Goal: Task Accomplishment & Management: Manage account settings

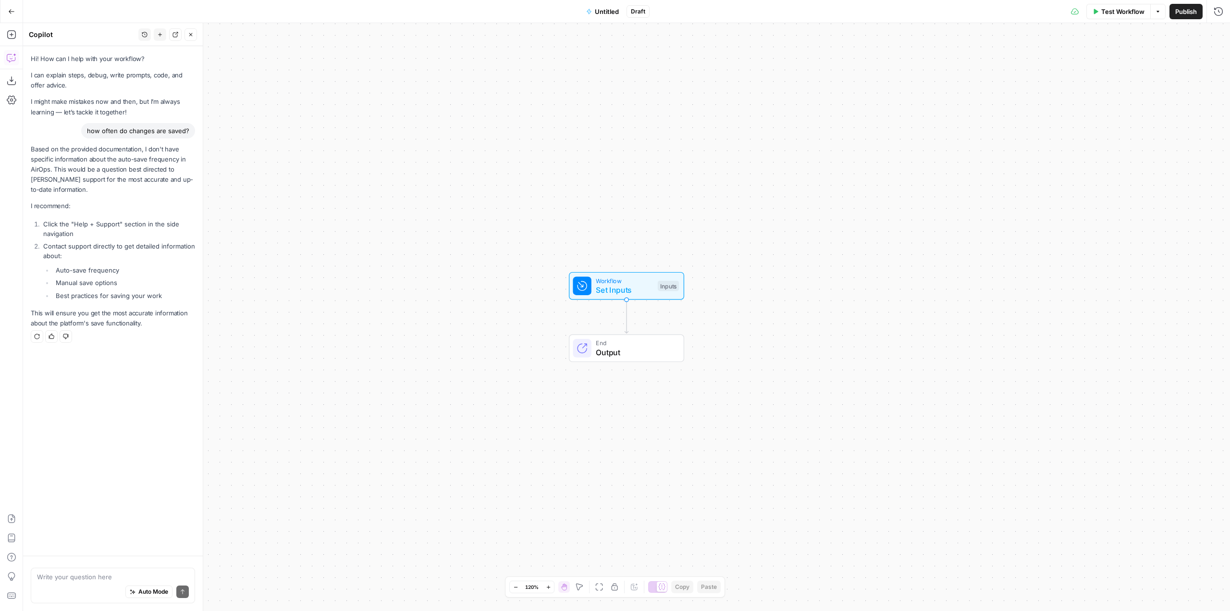
click at [12, 11] on icon "button" at bounding box center [11, 11] width 7 height 7
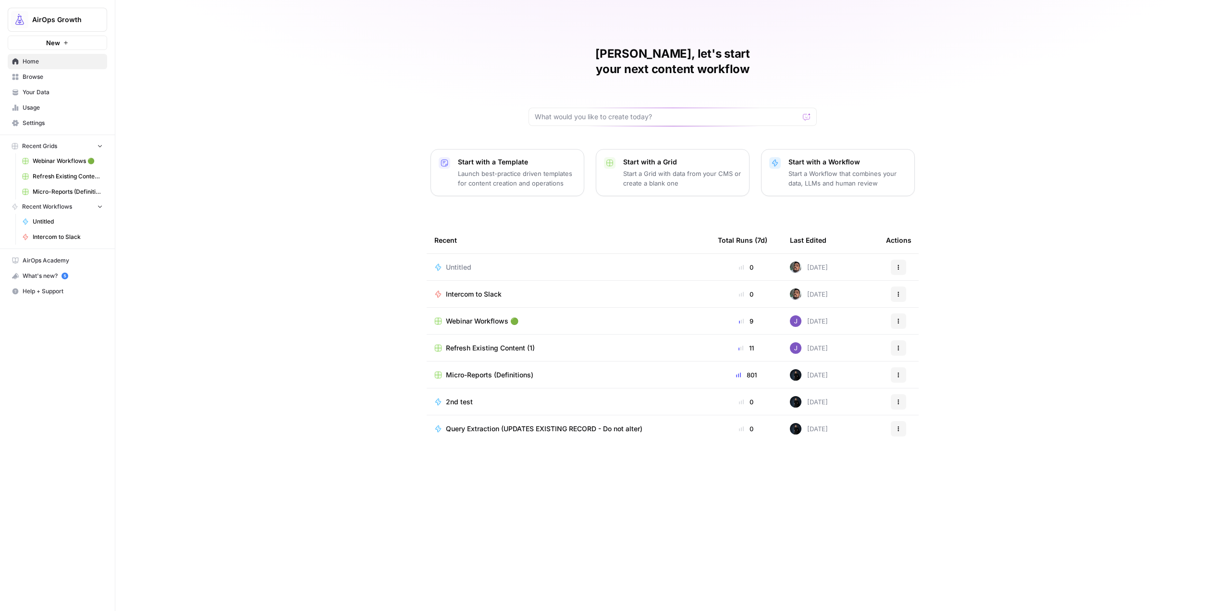
click at [54, 126] on span "Settings" at bounding box center [63, 123] width 80 height 9
